Goal: Find specific page/section: Find specific page/section

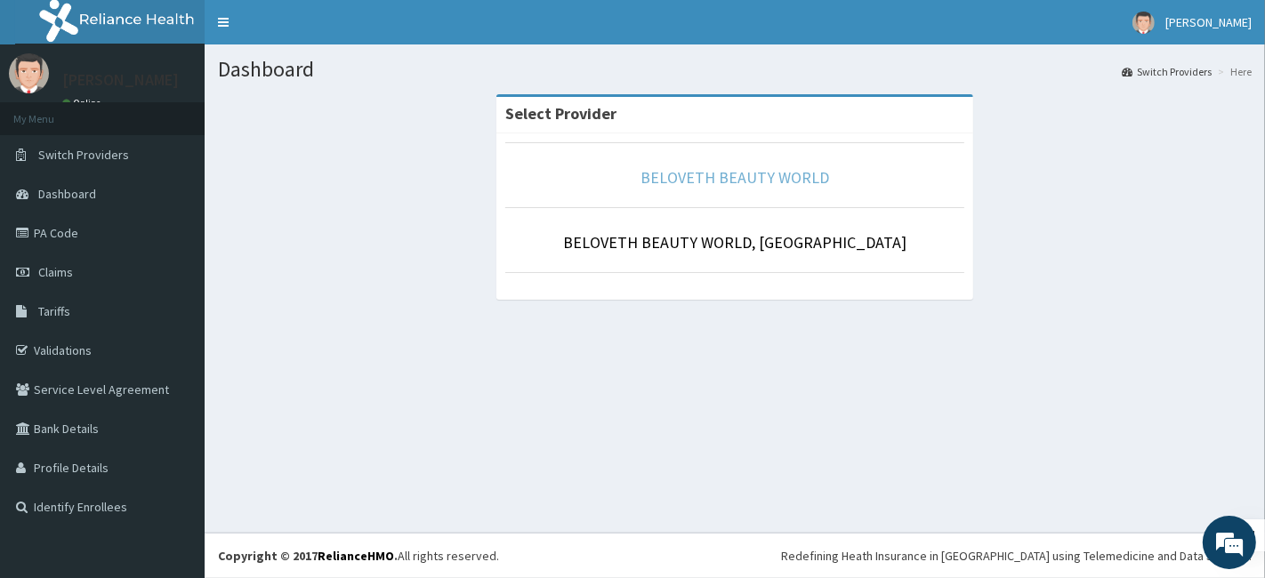
click at [771, 169] on link "BELOVETH BEAUTY WORLD" at bounding box center [734, 177] width 189 height 20
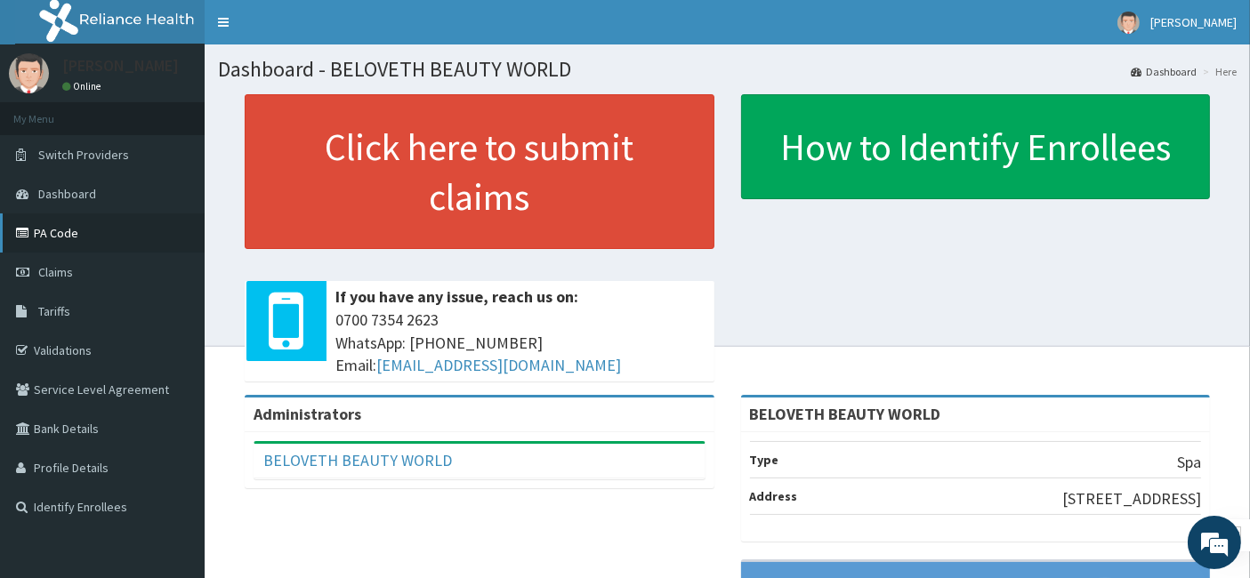
click at [80, 248] on link "PA Code" at bounding box center [102, 232] width 205 height 39
